Goal: Task Accomplishment & Management: Use online tool/utility

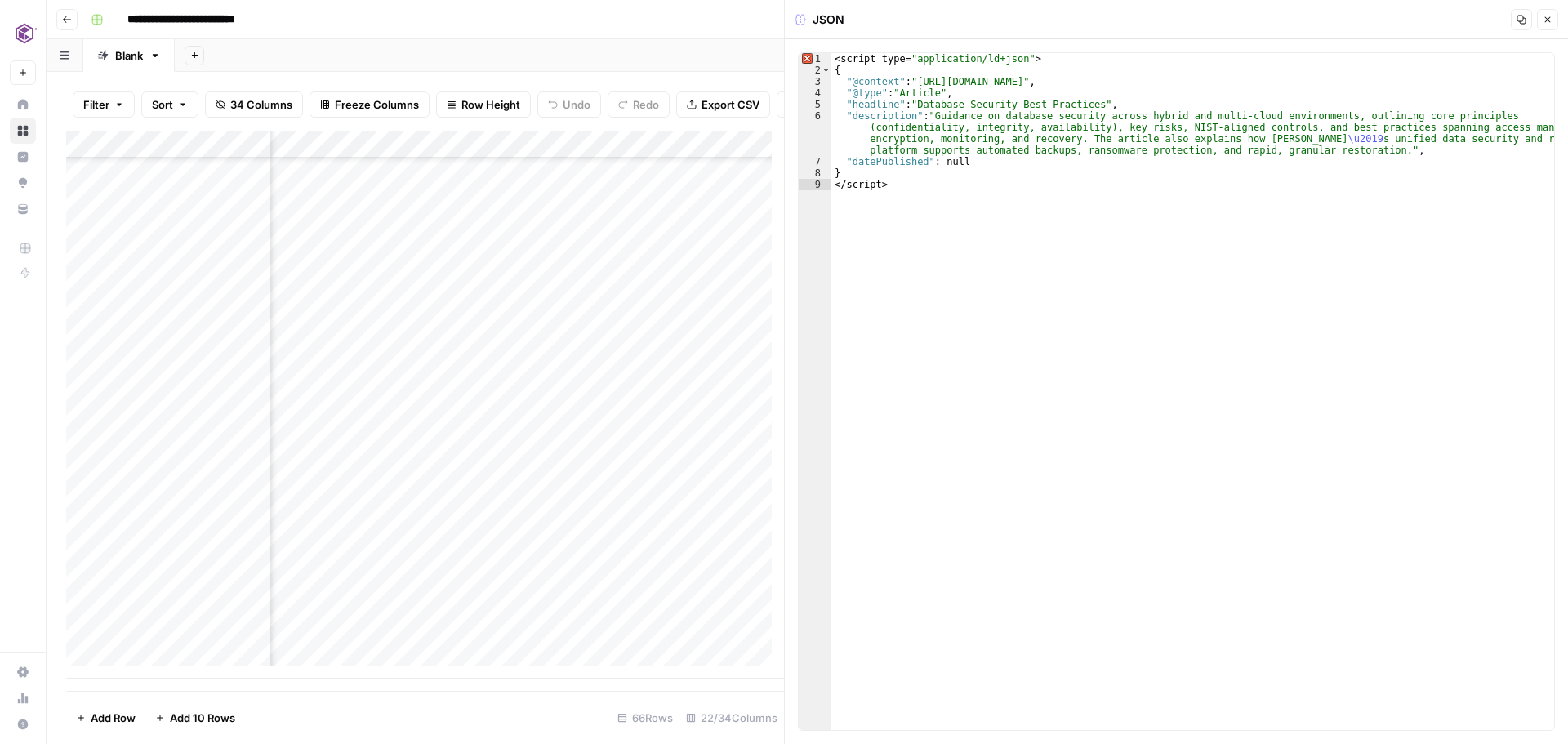
click at [1545, 26] on button "Close" at bounding box center [1547, 19] width 21 height 21
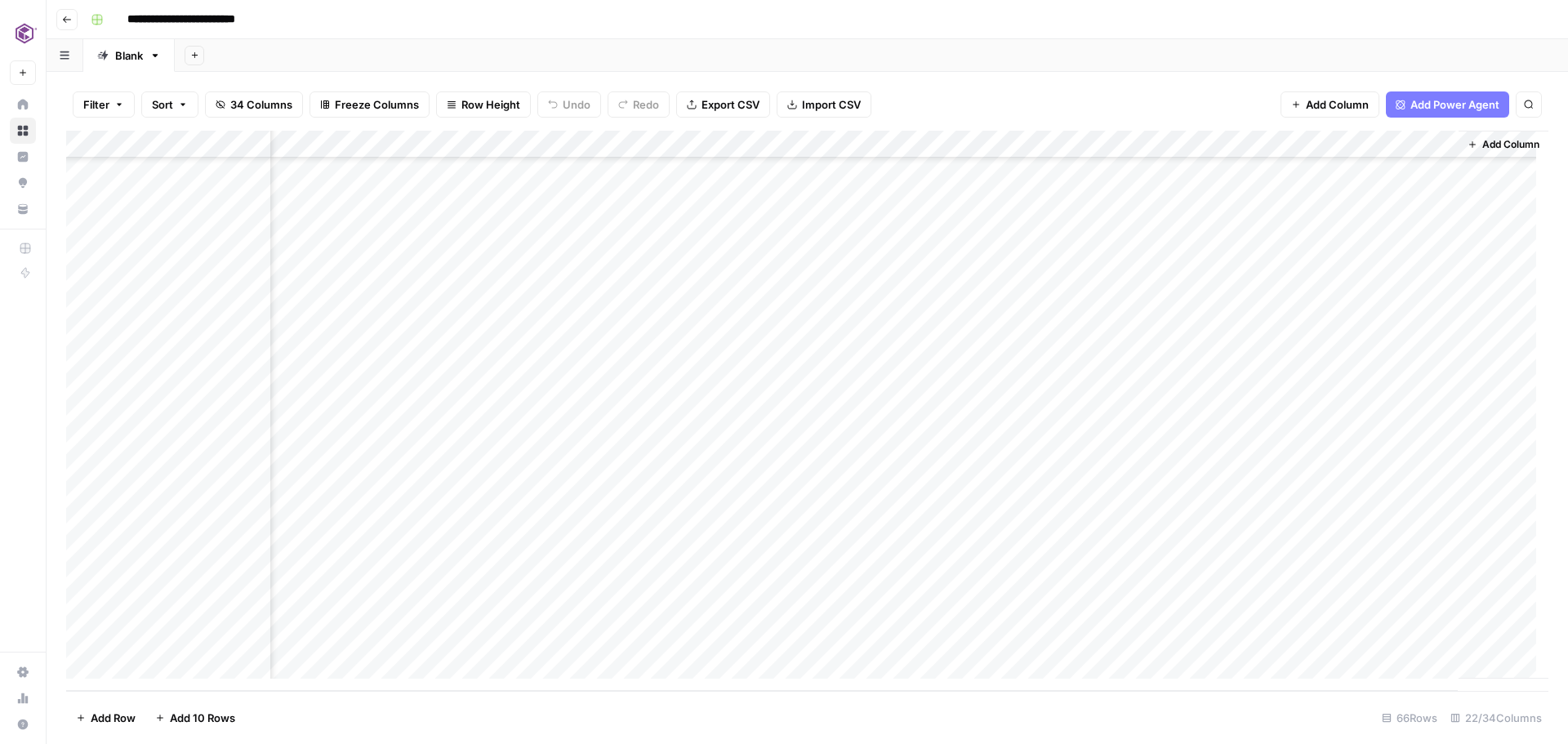
scroll to position [1336, 2437]
click at [1212, 587] on div "Add Column" at bounding box center [807, 411] width 1482 height 561
click at [1427, 579] on div "Add Column" at bounding box center [807, 411] width 1482 height 561
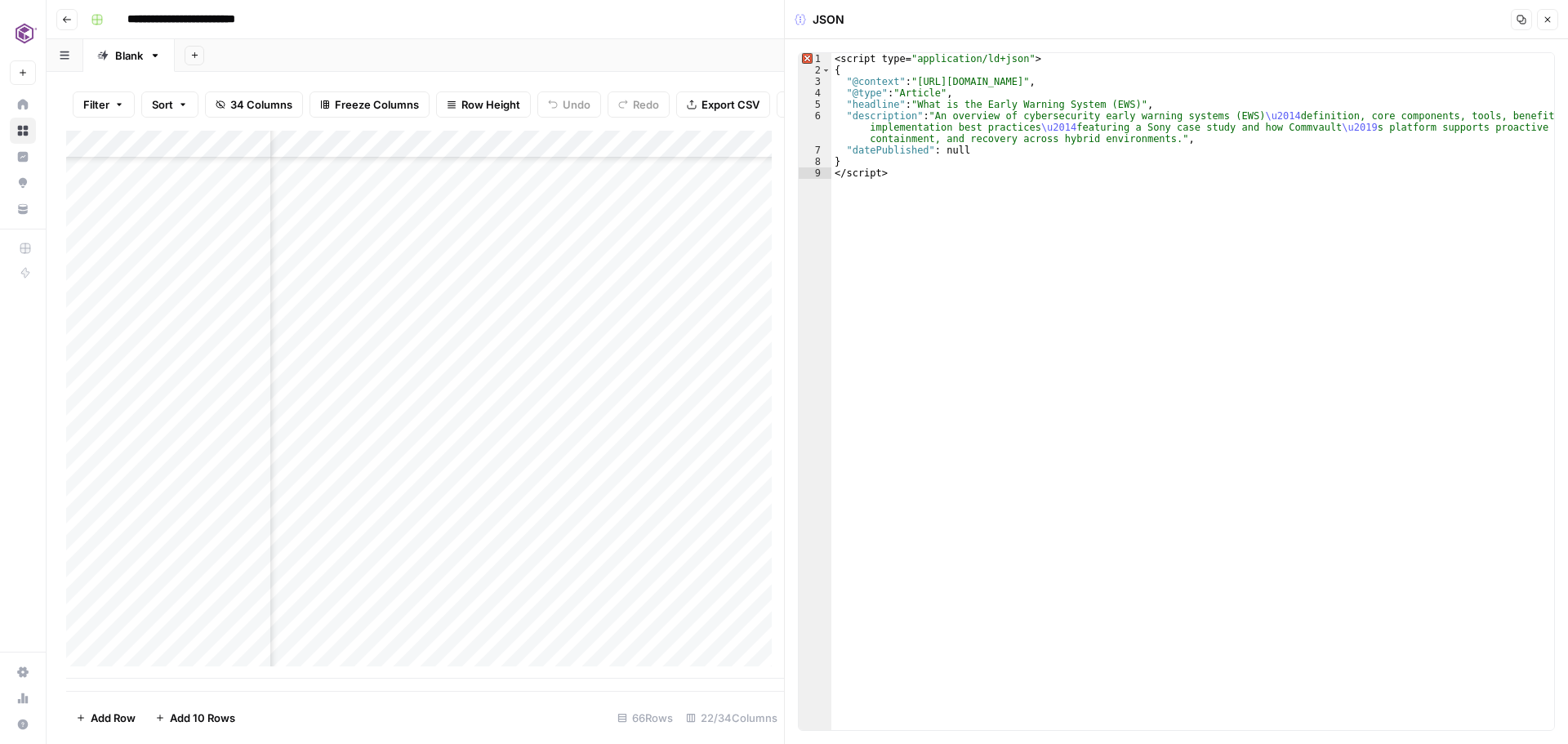
click at [1518, 22] on icon "button" at bounding box center [1521, 19] width 10 height 10
click at [1558, 18] on button "Close" at bounding box center [1547, 19] width 21 height 21
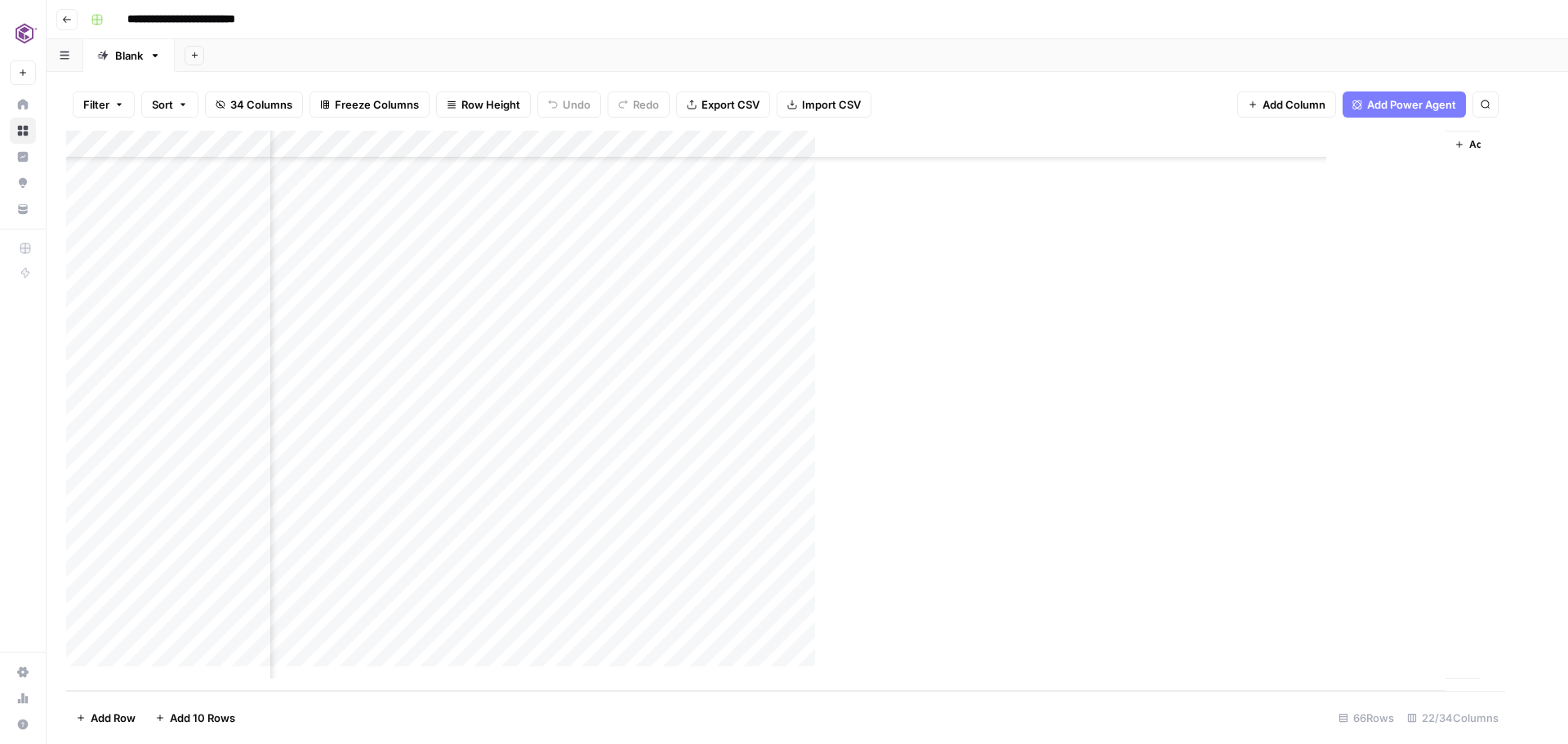
scroll to position [1339, 2417]
